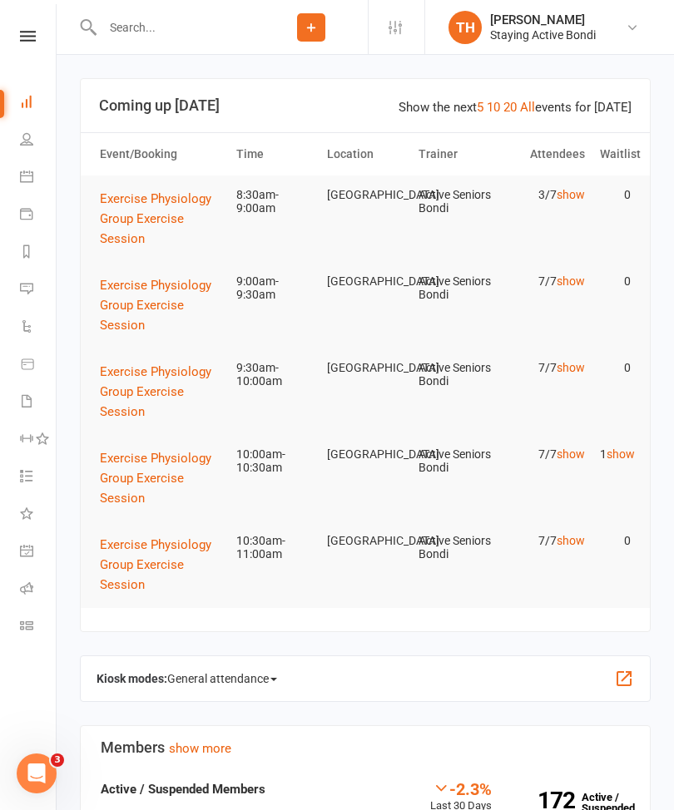
click at [31, 552] on icon at bounding box center [26, 550] width 13 height 13
click at [29, 585] on icon at bounding box center [26, 588] width 13 height 13
click at [29, 582] on icon at bounding box center [26, 588] width 13 height 13
click at [25, 172] on icon at bounding box center [26, 176] width 13 height 13
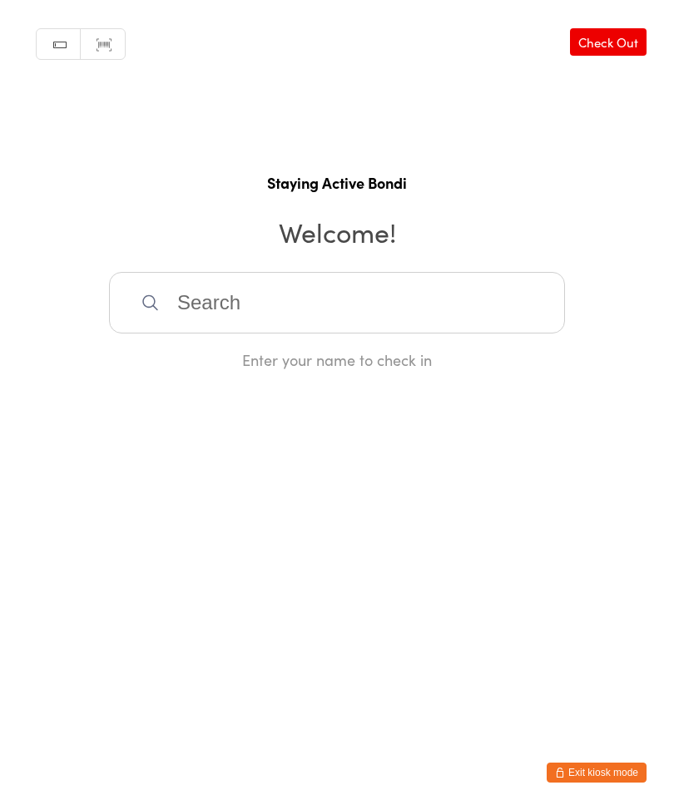
click at [596, 775] on button "Exit kiosk mode" at bounding box center [597, 773] width 100 height 20
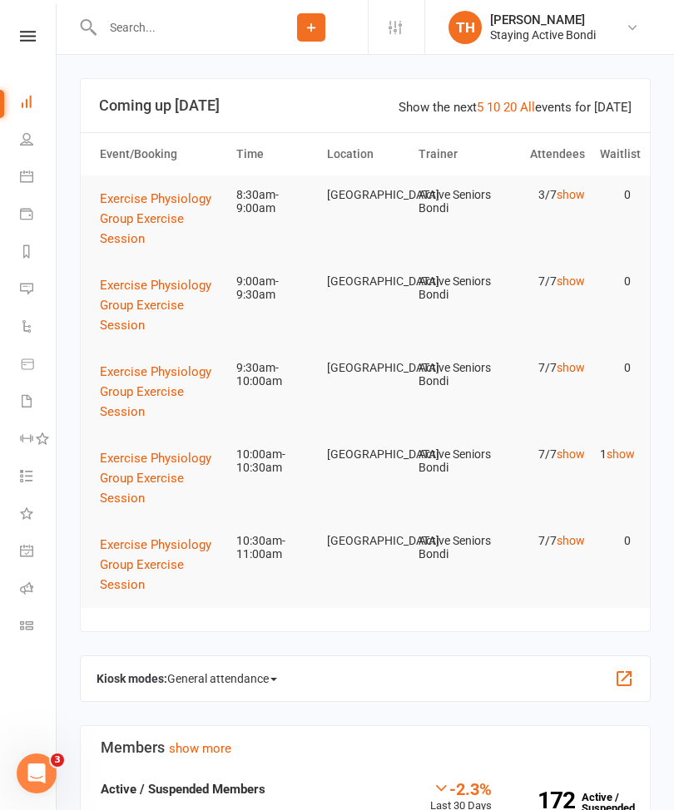
click at [28, 589] on icon at bounding box center [26, 588] width 13 height 13
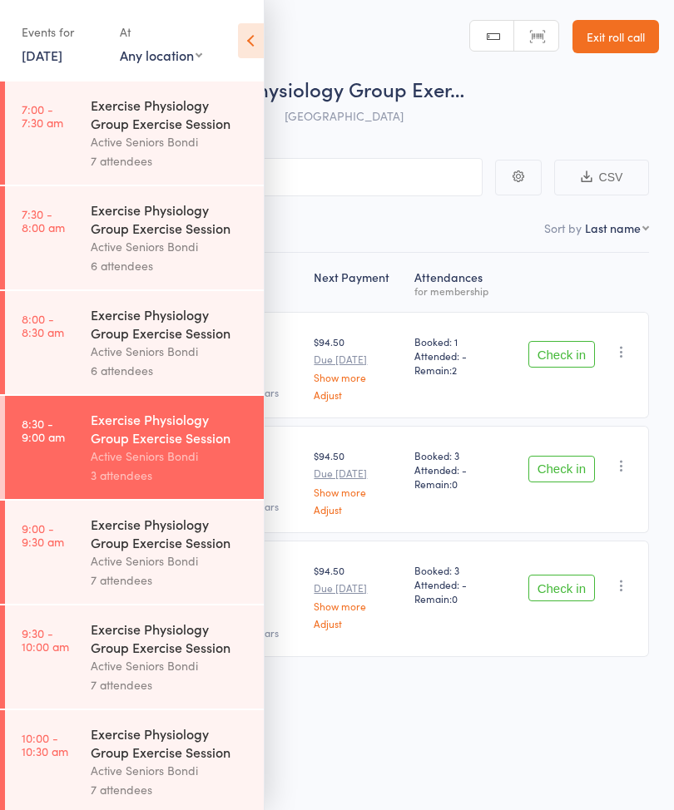
click at [253, 35] on icon at bounding box center [251, 40] width 26 height 35
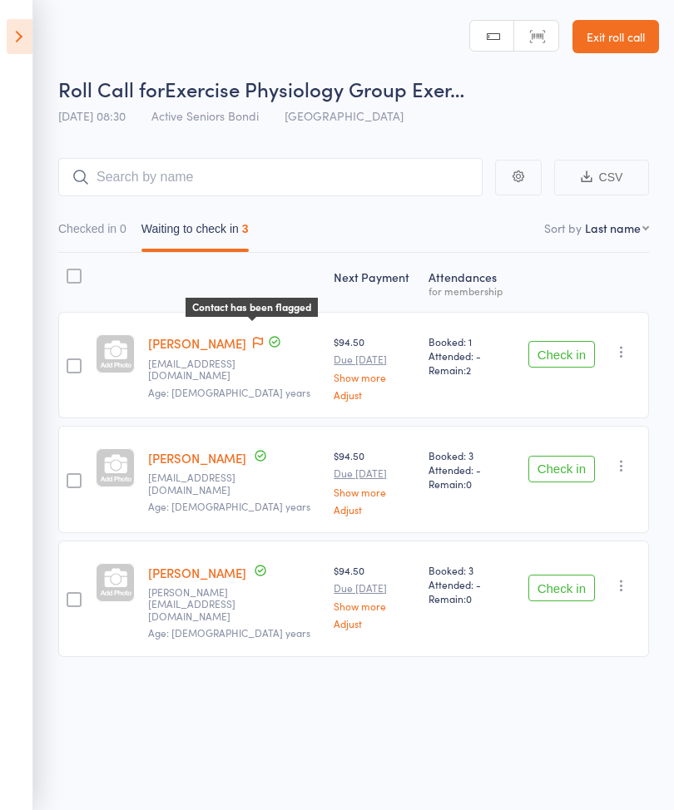
click at [253, 343] on icon at bounding box center [258, 343] width 10 height 12
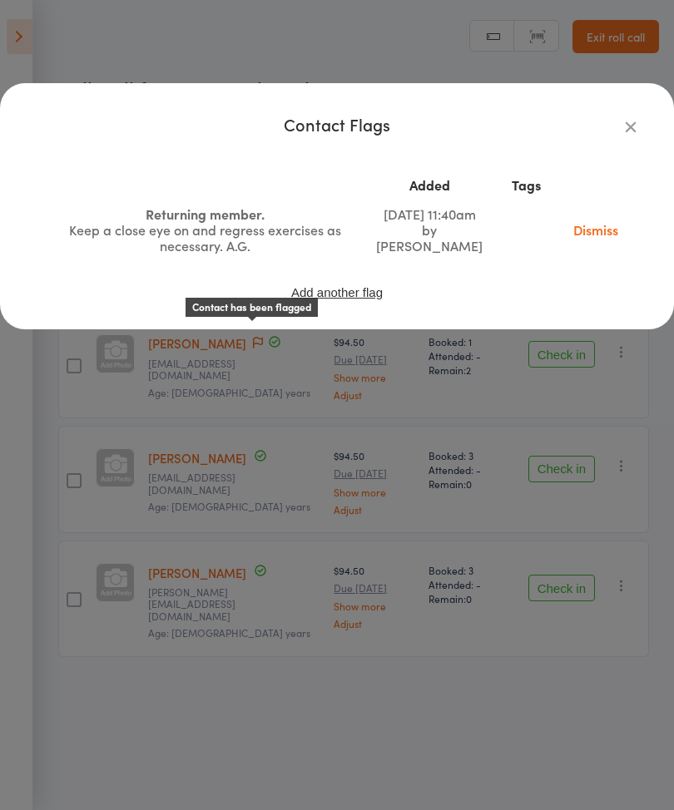
click at [626, 121] on icon "button" at bounding box center [630, 126] width 18 height 18
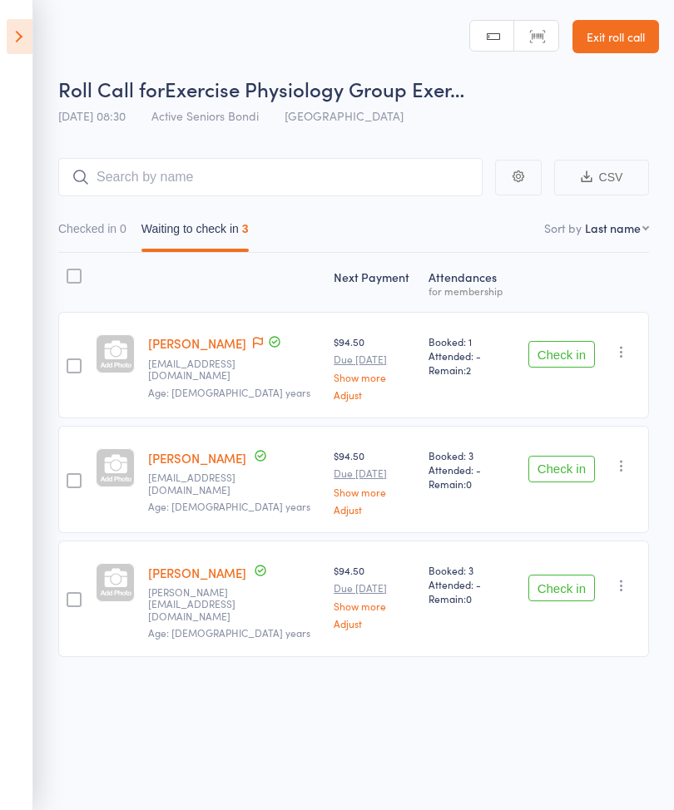
click at [563, 468] on button "Check in" at bounding box center [561, 469] width 67 height 27
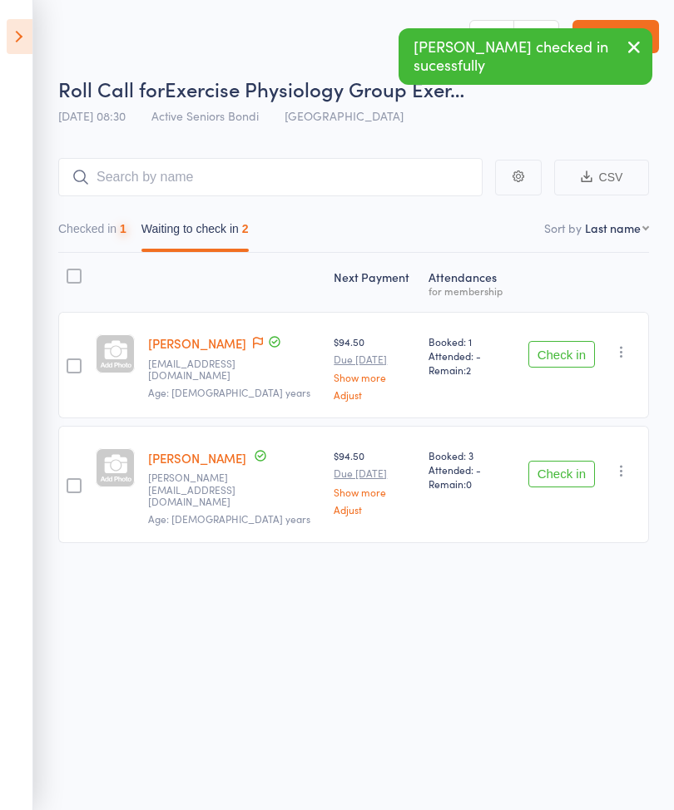
click at [554, 473] on button "Check in" at bounding box center [561, 474] width 67 height 27
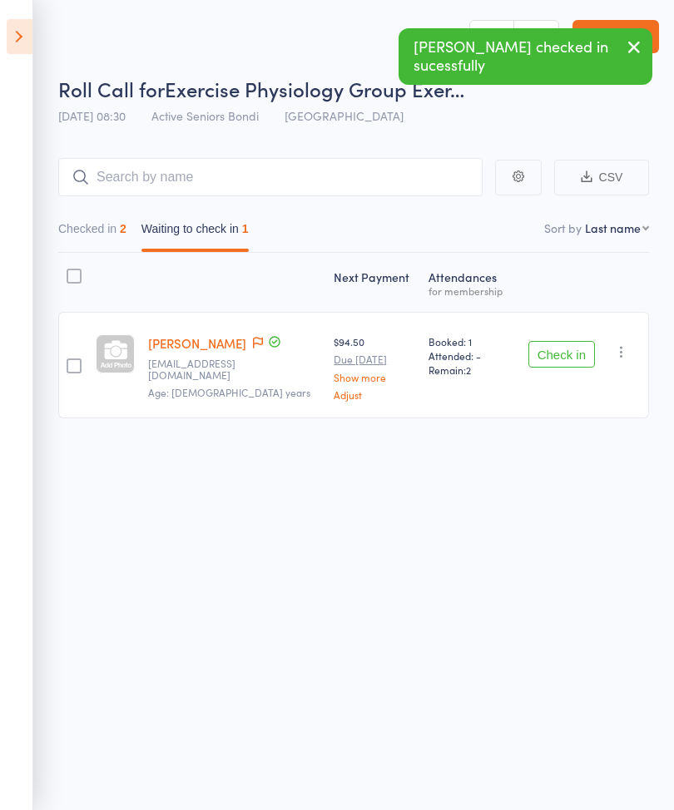
click at [242, 334] on div "[PERSON_NAME] [PERSON_NAME][EMAIL_ADDRESS][DOMAIN_NAME] Age: [DEMOGRAPHIC_DATA]…" at bounding box center [234, 365] width 186 height 106
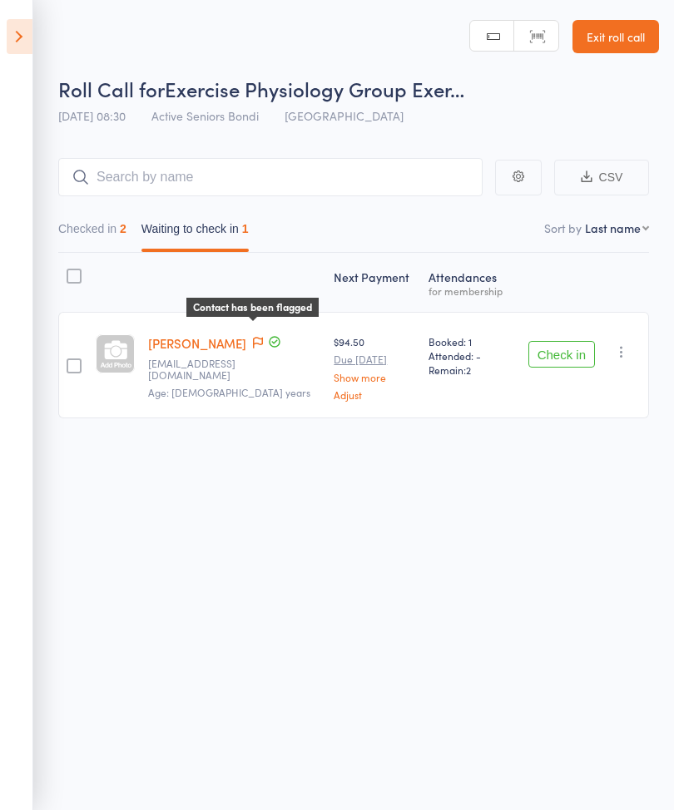
click at [253, 340] on icon at bounding box center [258, 343] width 10 height 12
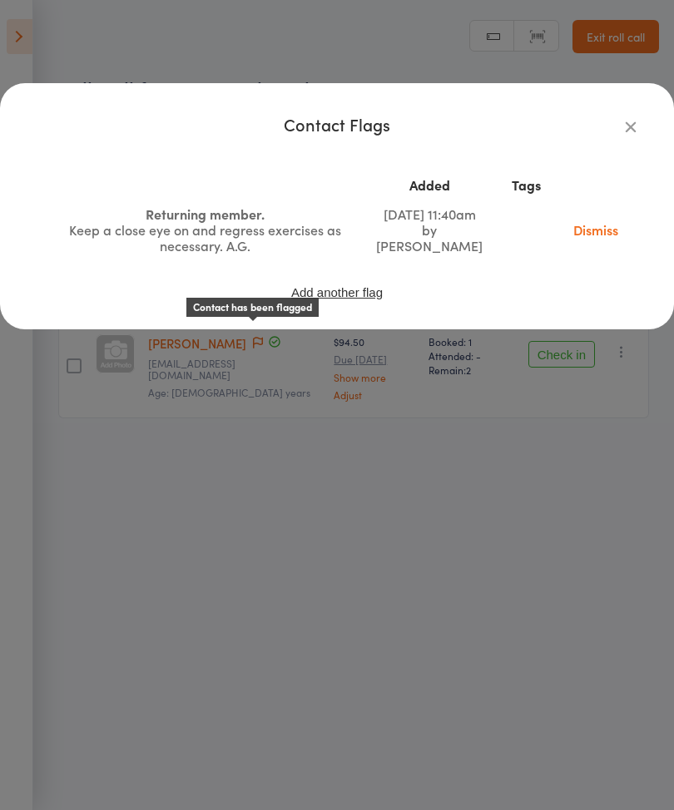
click at [590, 236] on link "Dismiss" at bounding box center [596, 229] width 70 height 18
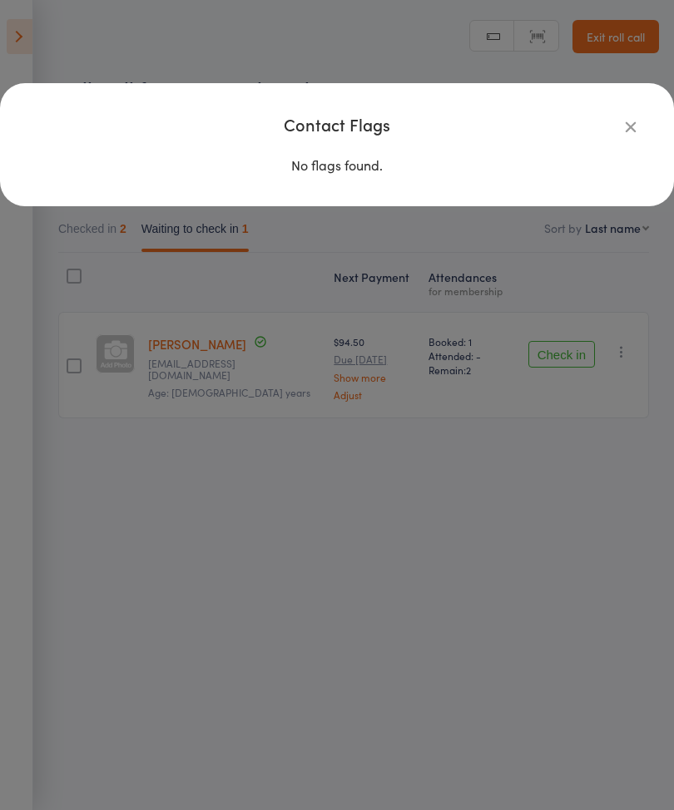
click at [622, 128] on icon "button" at bounding box center [630, 126] width 18 height 18
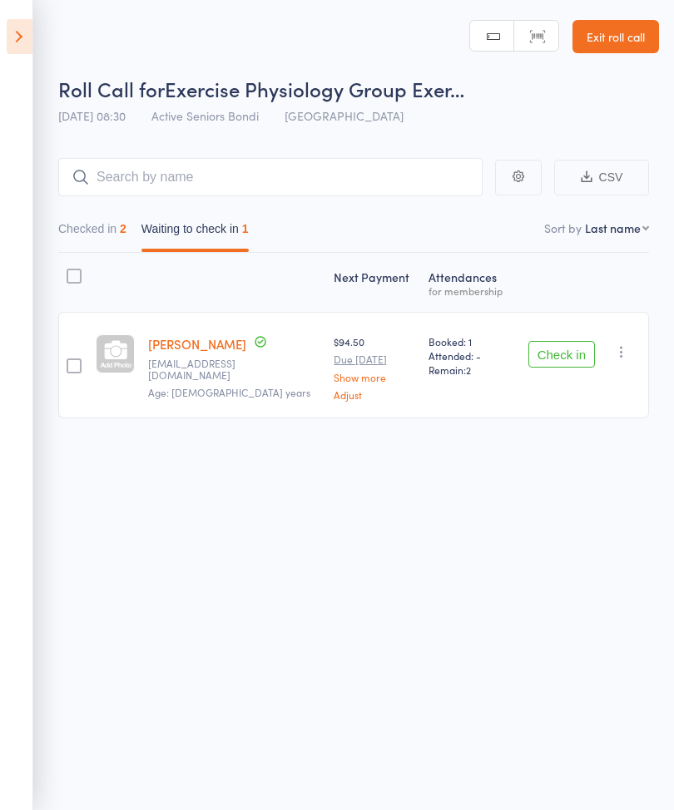
click at [552, 360] on button "Check in" at bounding box center [561, 354] width 67 height 27
